Goal: Transaction & Acquisition: Purchase product/service

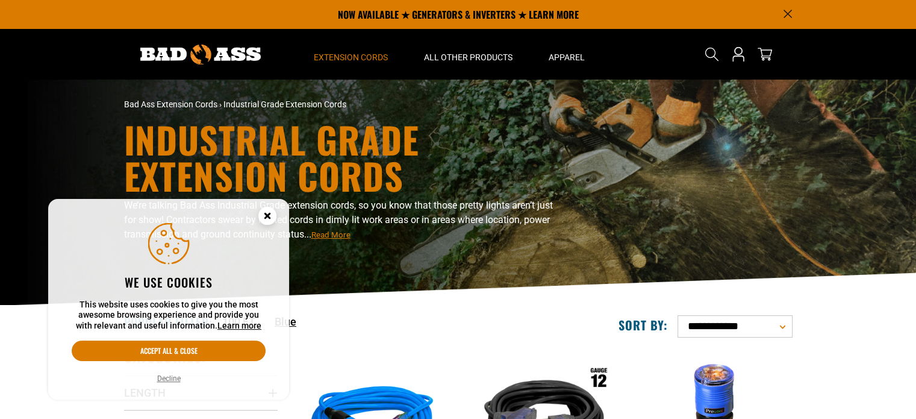
click at [625, 148] on div "Industrial Grade Extension Cords We’re talking Bad Ass Industrial Grade extensi…" at bounding box center [458, 192] width 687 height 143
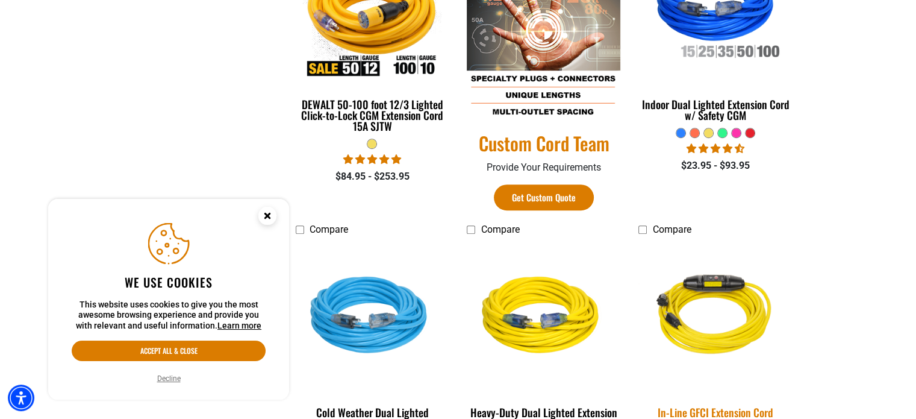
scroll to position [783, 0]
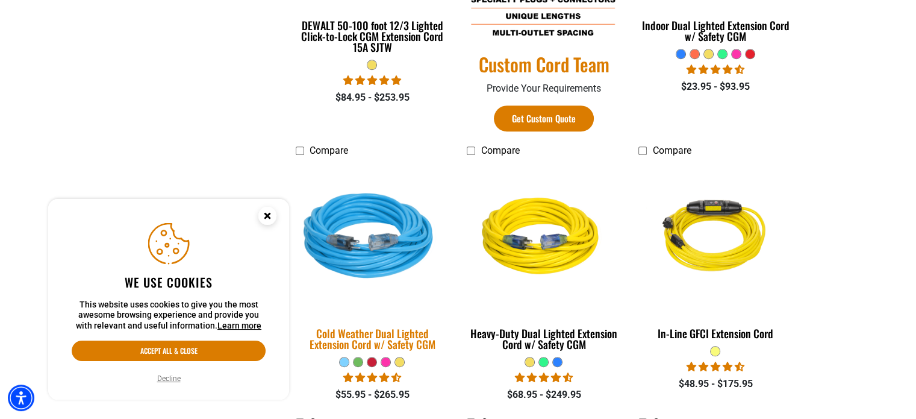
click at [354, 251] on img at bounding box center [372, 238] width 169 height 154
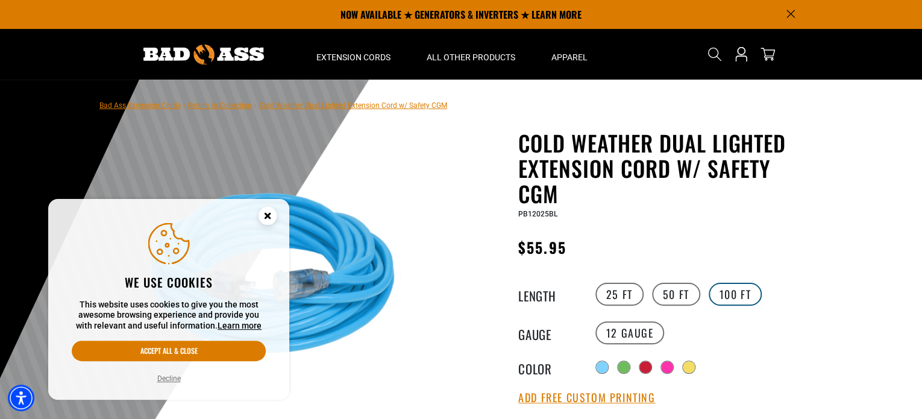
click at [737, 291] on label "100 FT" at bounding box center [735, 294] width 54 height 23
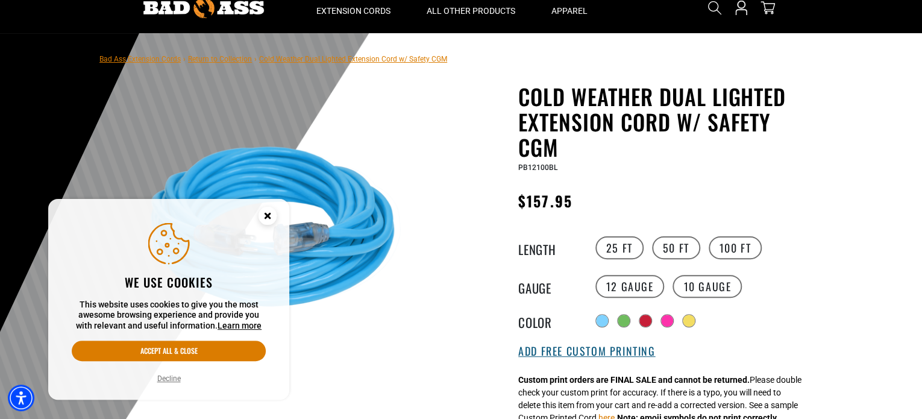
scroll to position [120, 0]
